Goal: Transaction & Acquisition: Book appointment/travel/reservation

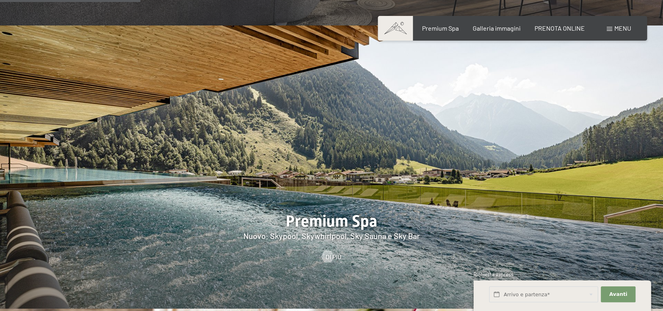
scroll to position [997, 0]
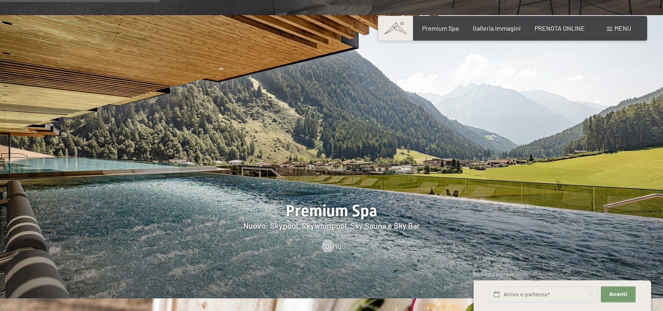
click at [621, 28] on span "Menu" at bounding box center [622, 28] width 17 height 8
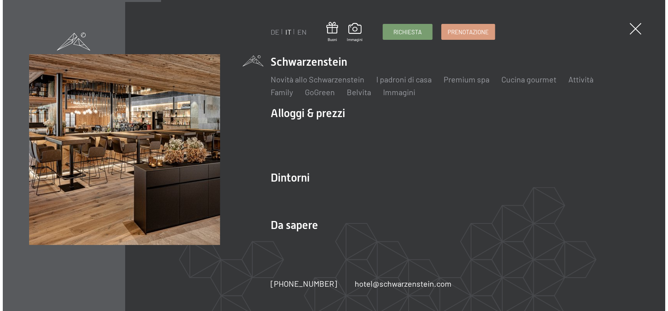
scroll to position [999, 0]
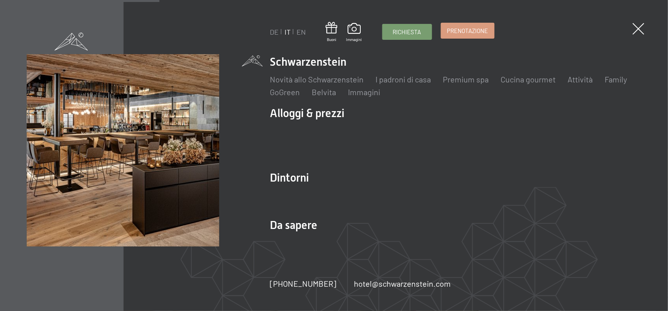
click at [455, 32] on span "Prenotazione" at bounding box center [467, 31] width 41 height 8
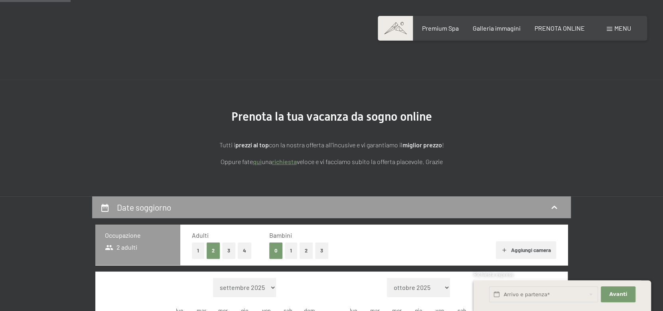
scroll to position [159, 0]
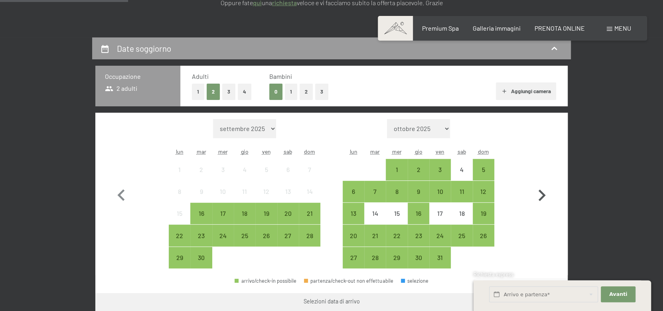
click at [542, 195] on icon "button" at bounding box center [541, 195] width 23 height 23
select select "2025-10-01"
select select "2025-11-01"
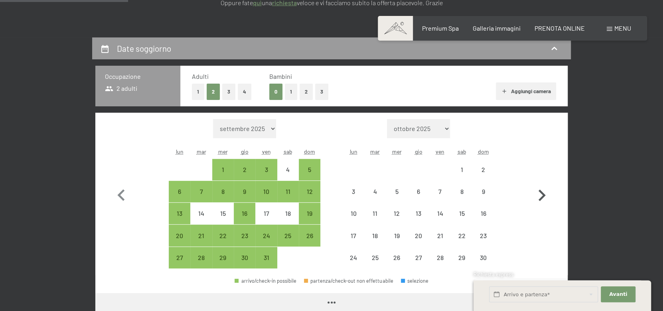
click at [542, 195] on icon "button" at bounding box center [541, 195] width 23 height 23
select select "2025-11-01"
select select "2025-12-01"
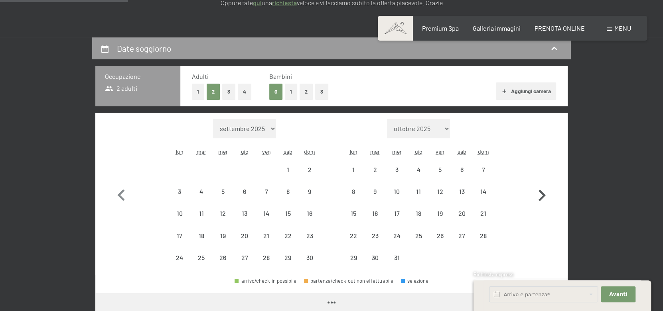
click at [542, 195] on icon "button" at bounding box center [541, 195] width 23 height 23
select select "2025-12-01"
select select "2026-01-01"
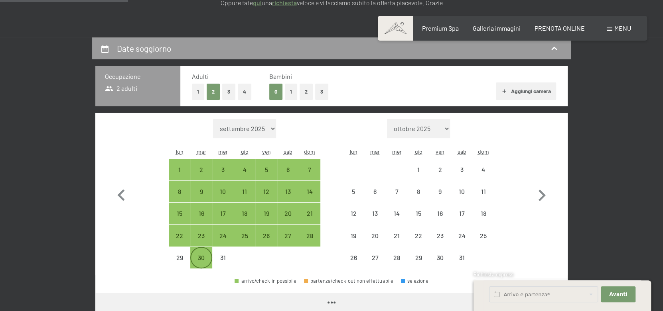
select select "2025-12-01"
select select "2026-01-01"
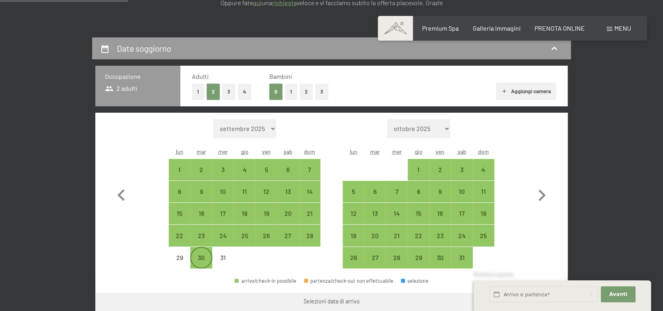
click at [201, 263] on div "30" at bounding box center [201, 265] width 20 height 20
select select "2025-12-01"
select select "2026-01-01"
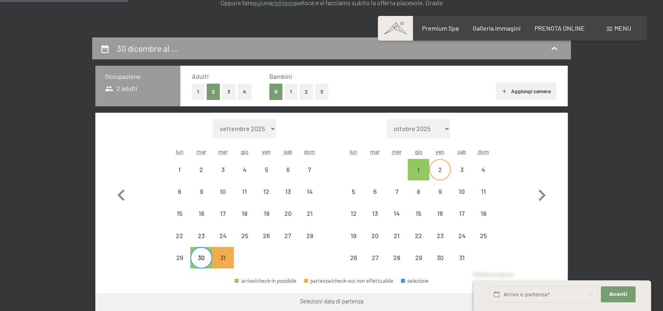
click at [440, 170] on div "2" at bounding box center [440, 177] width 20 height 20
select select "2025-12-01"
select select "2026-01-01"
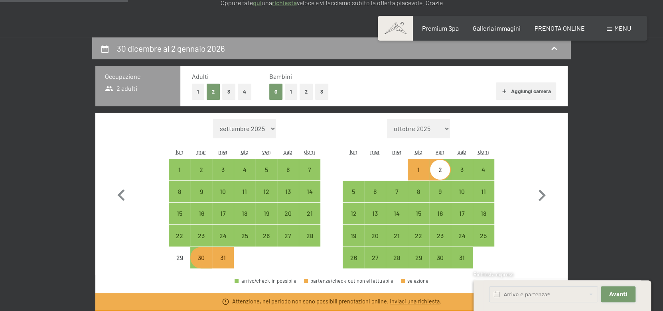
click at [618, 293] on span "Avanti" at bounding box center [618, 294] width 18 height 7
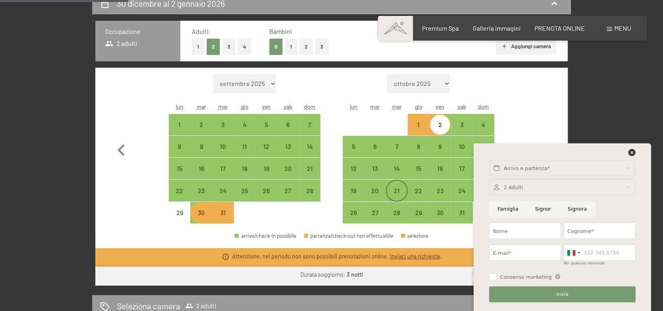
scroll to position [279, 0]
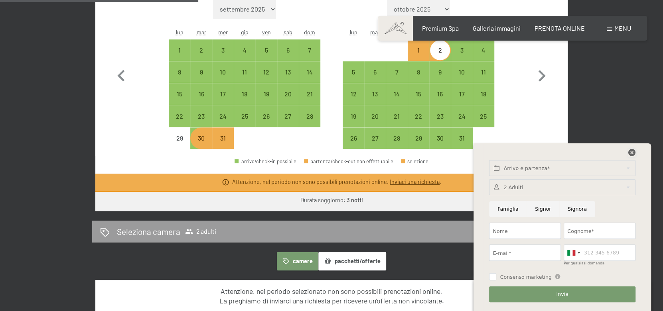
click at [634, 151] on icon at bounding box center [631, 152] width 7 height 7
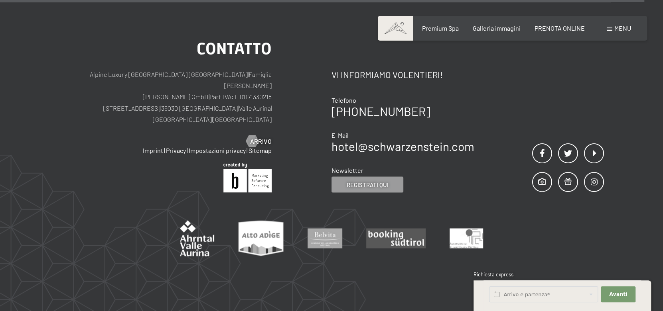
scroll to position [969, 0]
